Goal: Task Accomplishment & Management: Manage account settings

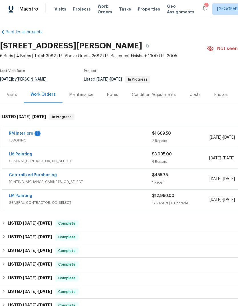
click at [20, 133] on link "RM Interiors" at bounding box center [21, 134] width 24 height 4
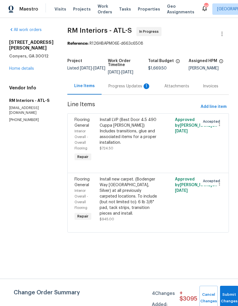
click at [131, 90] on div "Progress Updates 1" at bounding box center [129, 86] width 56 height 17
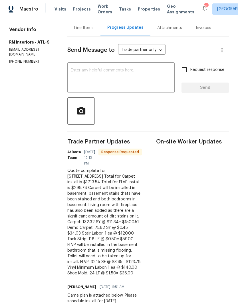
scroll to position [58, 0]
copy div "Total for Carpet install is $1713.54 Total for FLVP install is $299.78 Carpet w…"
click at [156, 79] on textarea at bounding box center [121, 79] width 100 height 20
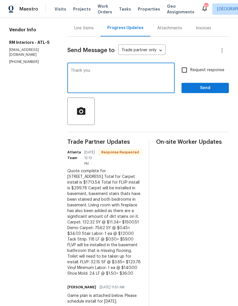
type textarea "Thank you"
click at [212, 89] on span "Send" at bounding box center [205, 88] width 38 height 7
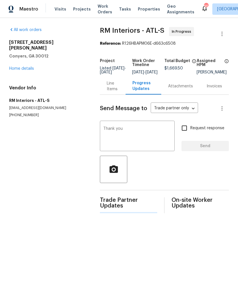
scroll to position [0, 0]
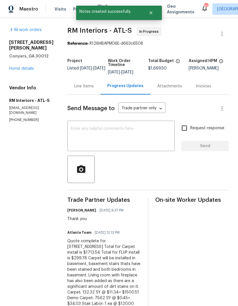
click at [82, 89] on div "Line Items" at bounding box center [83, 86] width 19 height 6
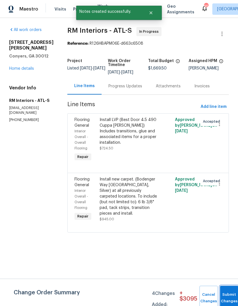
click at [229, 290] on button "Submit Changes" at bounding box center [229, 298] width 18 height 24
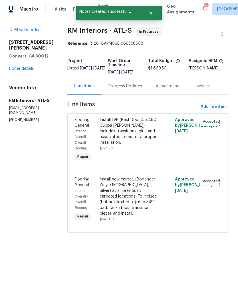
click at [140, 197] on div "Install new carpet. (Bodenger Way [GEOGRAPHIC_DATA], Silver) at all previously …" at bounding box center [128, 197] width 59 height 40
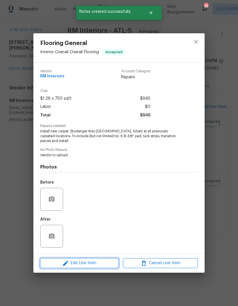
click at [100, 265] on span "Edit Line Item" at bounding box center [79, 263] width 75 height 7
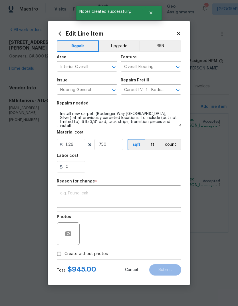
click at [123, 194] on textarea at bounding box center [118, 197] width 117 height 12
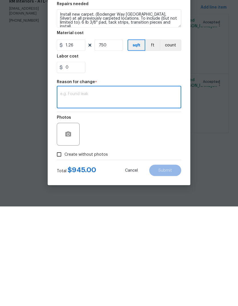
click at [120, 191] on textarea at bounding box center [118, 197] width 117 height 12
paste textarea "Total for Carpet install is $1713.54 Total for FLVP install is $299.78 Carpet w…"
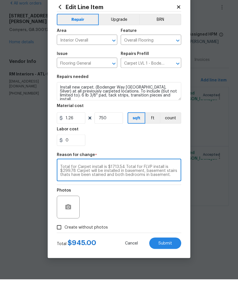
type textarea "Total for Carpet install is $1713.54 Total for FLVP install is $299.78 Carpet w…"
click at [78, 139] on input "1.26" at bounding box center [71, 144] width 28 height 11
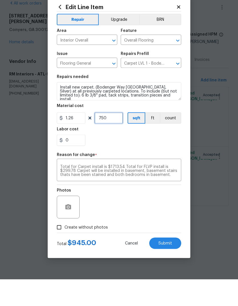
click at [118, 139] on input "750" at bounding box center [108, 144] width 28 height 11
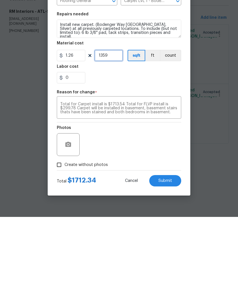
type input "1359"
click at [75, 161] on input "0" at bounding box center [71, 166] width 28 height 11
click at [175, 191] on textarea "Total for Carpet install is $1713.54 Total for FLVP install is $299.78 Carpet w…" at bounding box center [118, 197] width 117 height 12
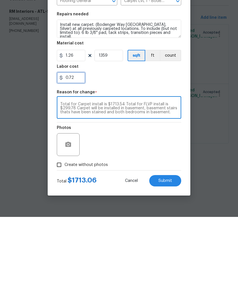
click at [81, 161] on input "0.72" at bounding box center [71, 166] width 28 height 11
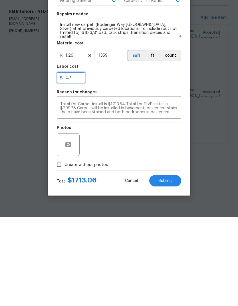
type input "0."
type input "1.23"
click at [170, 191] on textarea "Total for Carpet install is $1713.54 Total for FLVP install is $299.78 Carpet w…" at bounding box center [118, 197] width 117 height 12
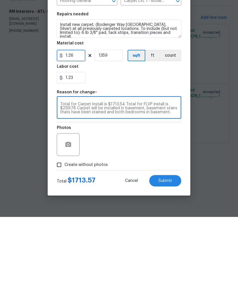
click at [80, 139] on input "1.26" at bounding box center [71, 144] width 28 height 11
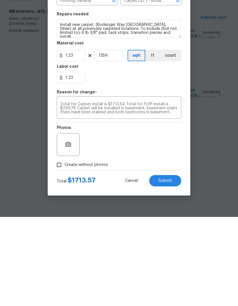
click at [170, 191] on textarea "Total for Carpet install is $1713.54 Total for FLVP install is $299.78 Carpet w…" at bounding box center [118, 197] width 117 height 12
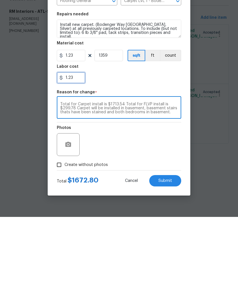
click at [81, 161] on input "1.23" at bounding box center [71, 166] width 28 height 11
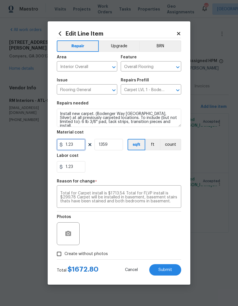
click at [81, 146] on input "1.23" at bounding box center [71, 144] width 28 height 11
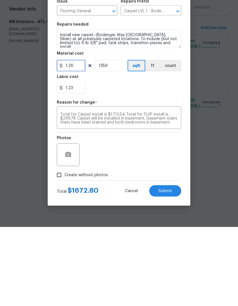
type input "1.26"
click at [114, 139] on input "1359" at bounding box center [108, 144] width 28 height 11
click at [79, 161] on input "1.23" at bounding box center [71, 166] width 28 height 11
click at [173, 191] on textarea "Total for Carpet install is $1713.54 Total for FLVP install is $299.78 Carpet w…" at bounding box center [118, 197] width 117 height 12
type input "1.2"
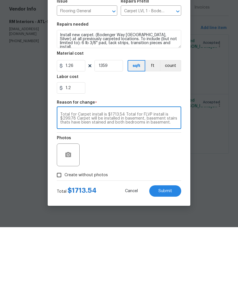
click at [173, 264] on button "Submit" at bounding box center [165, 269] width 32 height 11
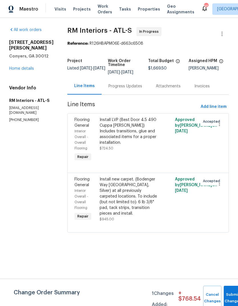
click at [229, 294] on button "Submit Changes" at bounding box center [232, 298] width 18 height 24
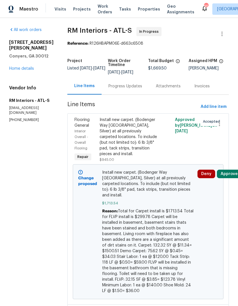
click at [125, 84] on div "Progress Updates" at bounding box center [125, 86] width 34 height 6
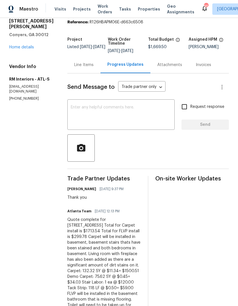
scroll to position [1, 0]
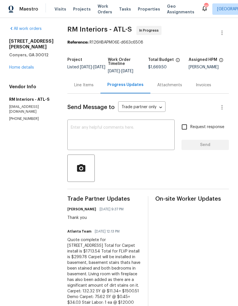
click at [80, 84] on div "Line Items" at bounding box center [83, 85] width 19 height 6
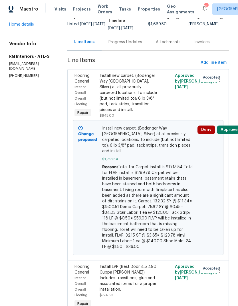
scroll to position [44, 0]
click at [136, 264] on div "Install LVP (Best Door 4.5 490 Cuppa [PERSON_NAME]) Includes transitions, glue …" at bounding box center [128, 278] width 59 height 28
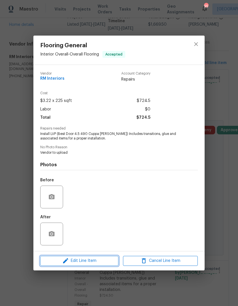
click at [93, 262] on span "Edit Line Item" at bounding box center [79, 260] width 75 height 7
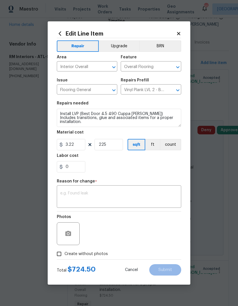
click at [136, 196] on textarea at bounding box center [118, 197] width 117 height 12
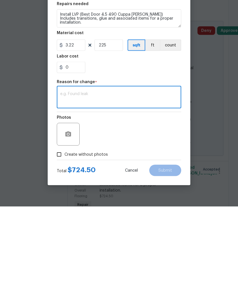
click at [133, 191] on textarea at bounding box center [118, 197] width 117 height 12
paste textarea "Total for Carpet install is $1713.54 Total for FLVP install is $299.78 Carpet w…"
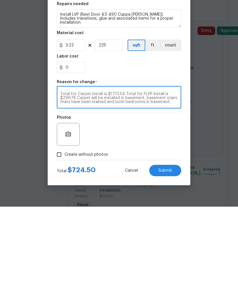
scroll to position [0, 0]
type textarea "Total for Carpet install is $1713.54 Total for FLVP install is $299.78 Carpet w…"
click at [81, 139] on input "3.22" at bounding box center [71, 144] width 28 height 11
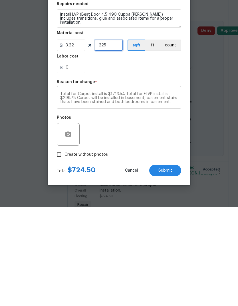
click at [118, 139] on input "225" at bounding box center [108, 144] width 28 height 11
type input "93"
click at [77, 161] on input "0" at bounding box center [71, 166] width 28 height 11
click at [173, 191] on textarea "Total for Carpet install is $1713.54 Total for FLVP install is $299.78 Carpet w…" at bounding box center [118, 197] width 117 height 12
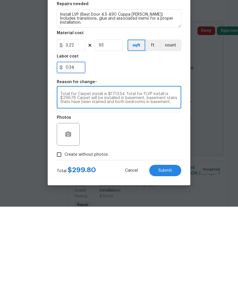
click at [79, 161] on input "0.34" at bounding box center [71, 166] width 28 height 11
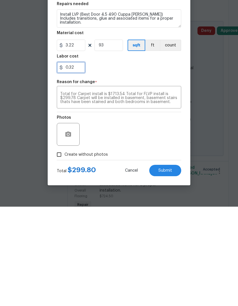
type input "0.32"
click at [170, 191] on textarea "Total for Carpet install is $1713.54 Total for FLVP install is $299.78 Carpet w…" at bounding box center [118, 197] width 117 height 12
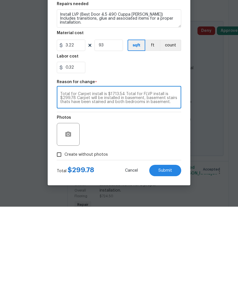
click at [171, 268] on span "Submit" at bounding box center [165, 270] width 14 height 4
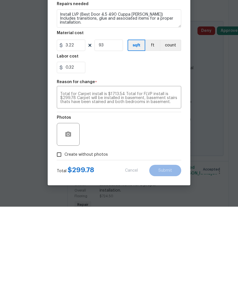
scroll to position [21, 0]
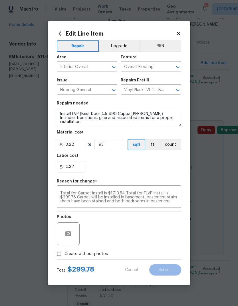
type input "225"
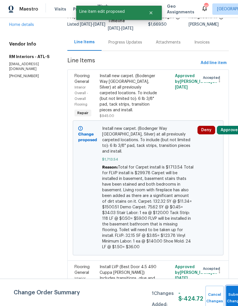
click at [230, 294] on button "Submit Changes" at bounding box center [235, 298] width 18 height 24
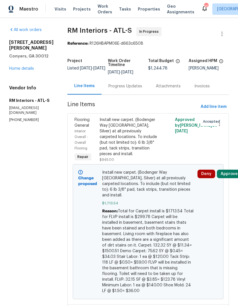
click at [17, 70] on link "Home details" at bounding box center [21, 69] width 25 height 4
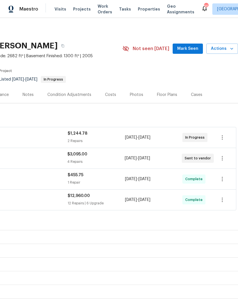
scroll to position [0, 84]
click at [190, 50] on span "Mark Seen" at bounding box center [187, 48] width 21 height 7
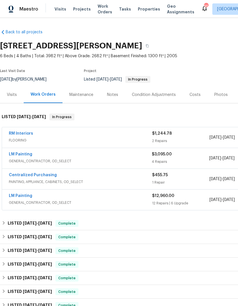
scroll to position [0, 0]
